Goal: Download file/media

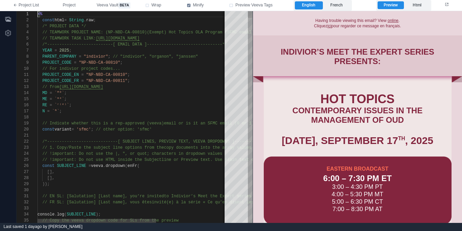
type textarea "**********"
click at [125, 106] on div "RE = `ʳ⁽ᵉ⁾` ;" at bounding box center [189, 105] width 303 height 6
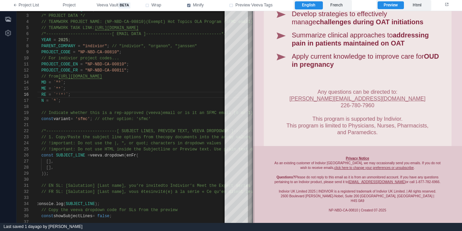
scroll to position [551, 0]
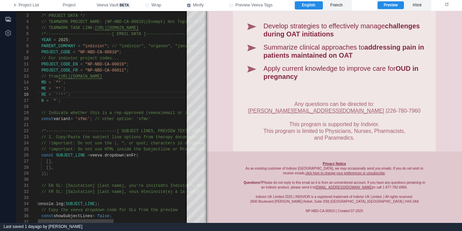
drag, startPoint x: 253, startPoint y: 120, endPoint x: 207, endPoint y: 123, distance: 45.7
click at [207, 123] on span at bounding box center [207, 117] width 4 height 212
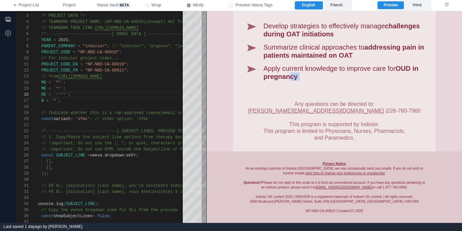
drag, startPoint x: 291, startPoint y: 74, endPoint x: 278, endPoint y: 95, distance: 25.2
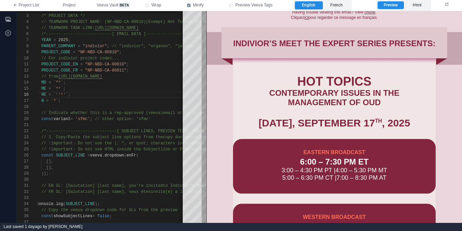
scroll to position [0, 0]
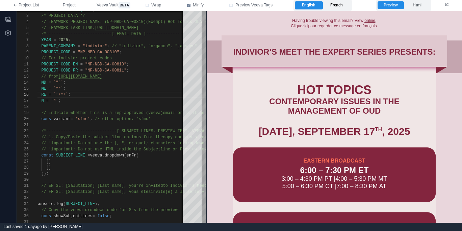
click at [342, 5] on label "French" at bounding box center [337, 5] width 28 height 8
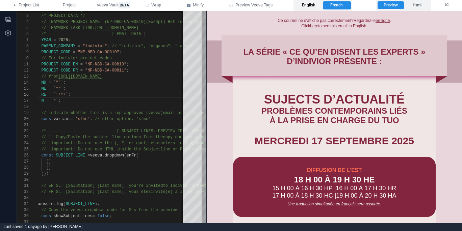
click at [312, 7] on label "English" at bounding box center [309, 5] width 28 height 8
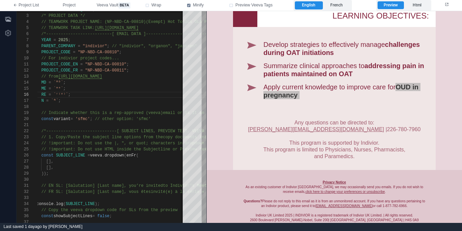
scroll to position [551, 0]
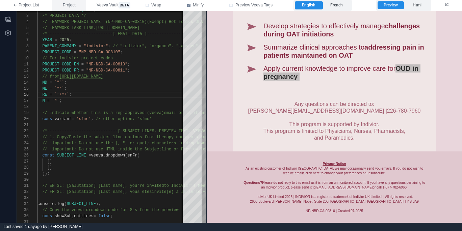
click at [71, 6] on span "Project" at bounding box center [69, 5] width 13 height 6
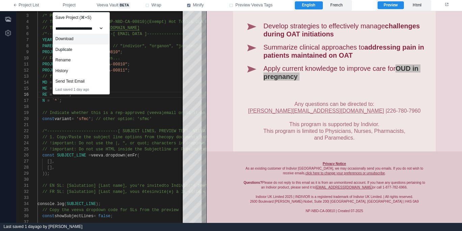
click at [86, 39] on div "Download" at bounding box center [81, 39] width 56 height 11
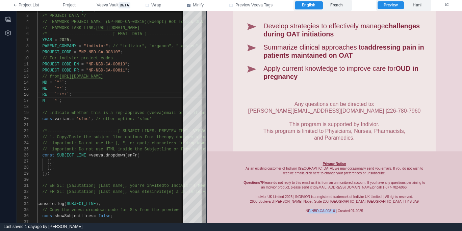
drag, startPoint x: 306, startPoint y: 210, endPoint x: 334, endPoint y: 208, distance: 27.8
click at [334, 209] on div "Privacy Notice As an existing customer of Indivior [GEOGRAPHIC_DATA], we may oc…" at bounding box center [334, 187] width 182 height 52
copy div "NP‑NBD‑CA‑00810"
click at [72, 6] on span "Project" at bounding box center [69, 5] width 13 height 6
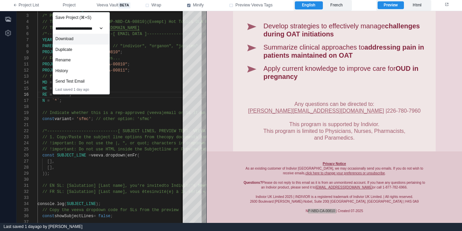
click at [93, 40] on div "Download" at bounding box center [81, 39] width 56 height 11
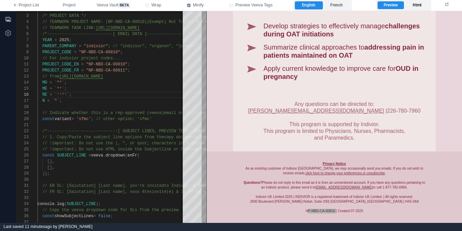
click at [426, 8] on label "Html" at bounding box center [417, 5] width 26 height 8
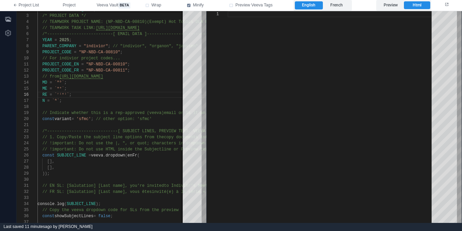
type textarea "**********"
